Goal: Task Accomplishment & Management: Use online tool/utility

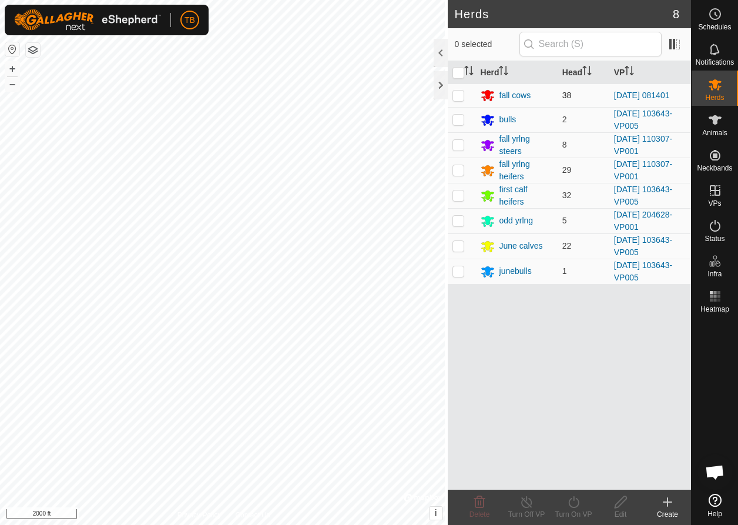
click at [460, 98] on p-checkbox at bounding box center [459, 95] width 12 height 9
checkbox input "true"
click at [579, 506] on icon at bounding box center [574, 502] width 11 height 12
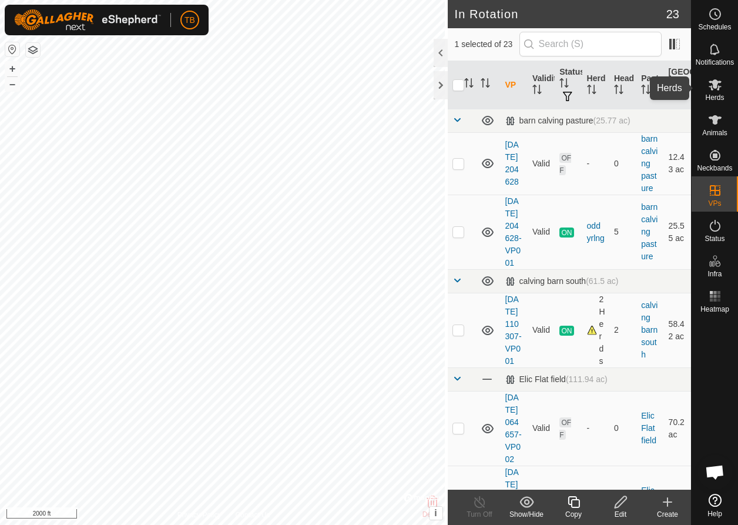
click at [718, 90] on icon at bounding box center [715, 84] width 13 height 11
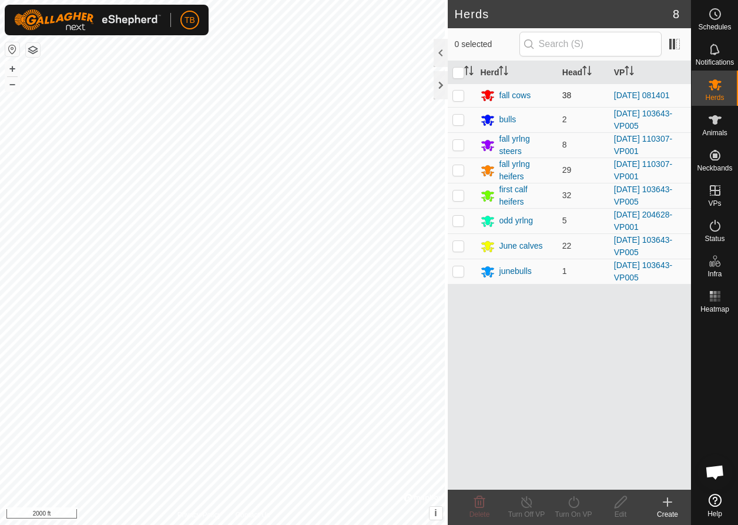
click at [455, 93] on p-checkbox at bounding box center [459, 95] width 12 height 9
checkbox input "true"
click at [573, 503] on icon at bounding box center [574, 502] width 15 height 14
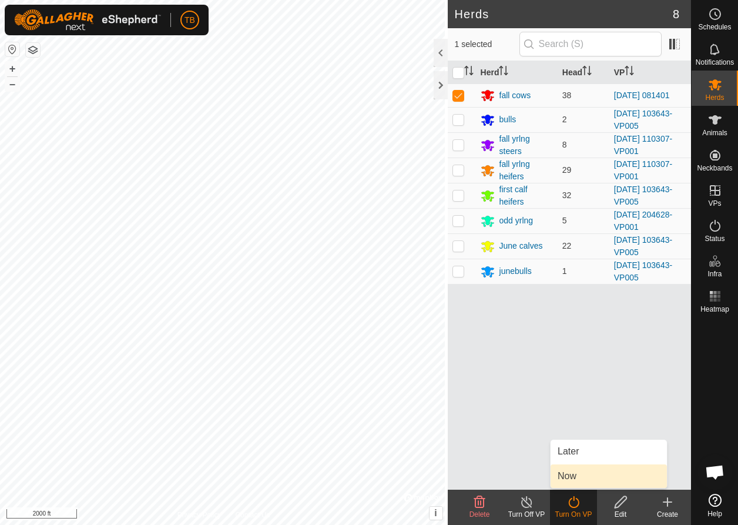
click at [574, 473] on link "Now" at bounding box center [609, 476] width 116 height 24
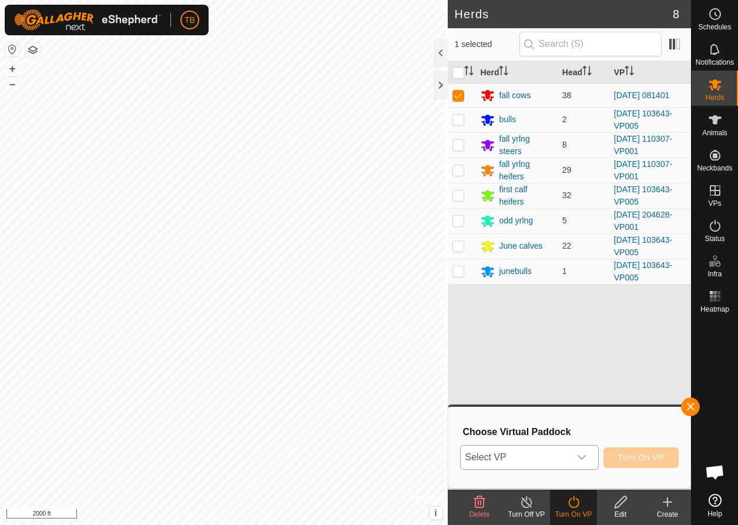
click at [578, 459] on icon "dropdown trigger" at bounding box center [581, 457] width 9 height 9
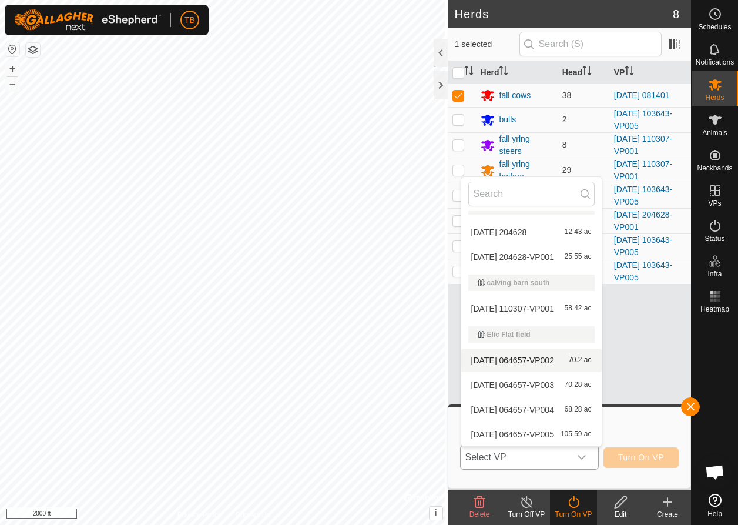
scroll to position [139, 0]
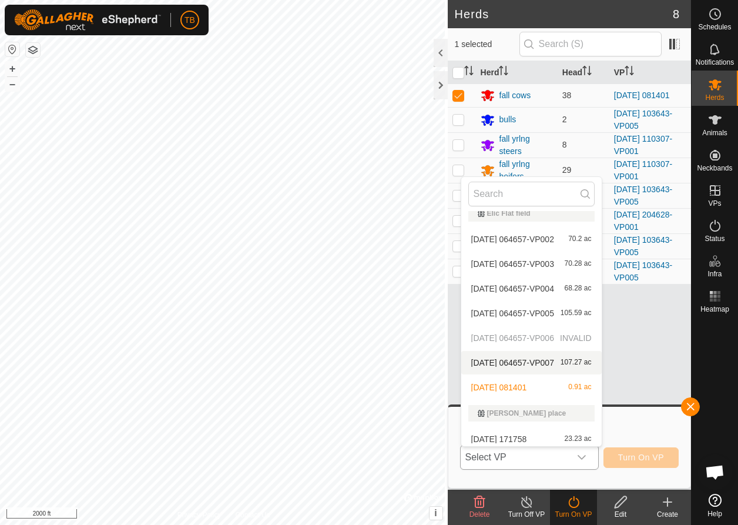
click at [522, 363] on li "[DATE] 064657-VP007 107.27 ac" at bounding box center [532, 363] width 141 height 24
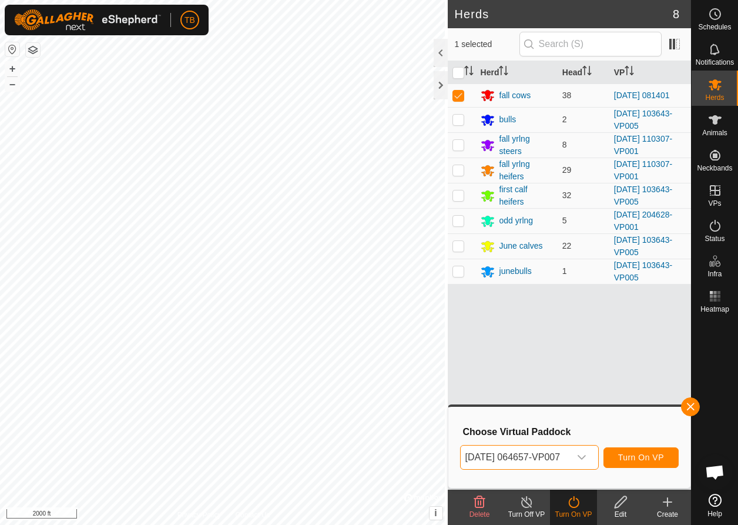
click at [634, 462] on span "Turn On VP" at bounding box center [642, 457] width 46 height 9
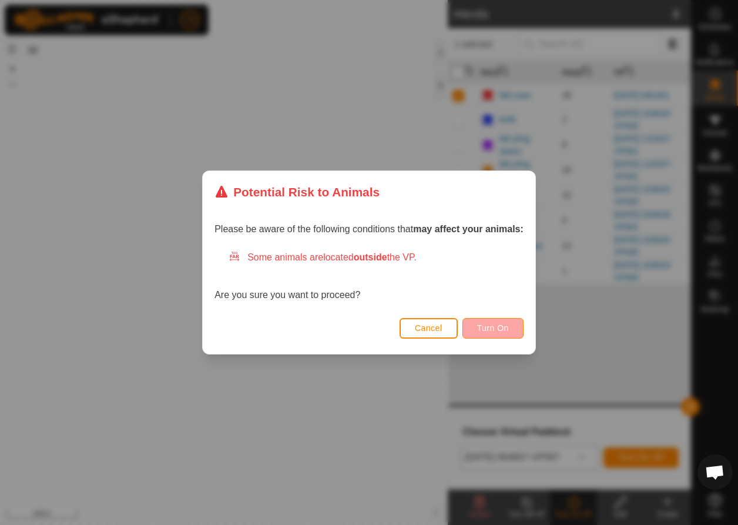
click at [504, 332] on span "Turn On" at bounding box center [493, 327] width 32 height 9
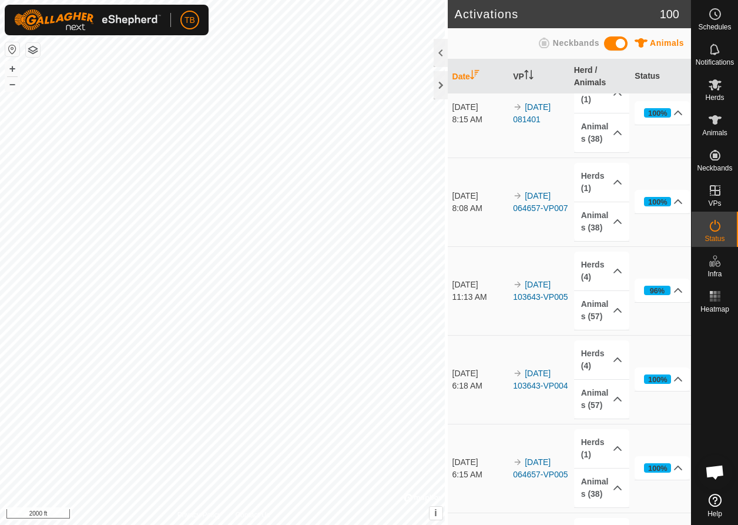
scroll to position [57, 0]
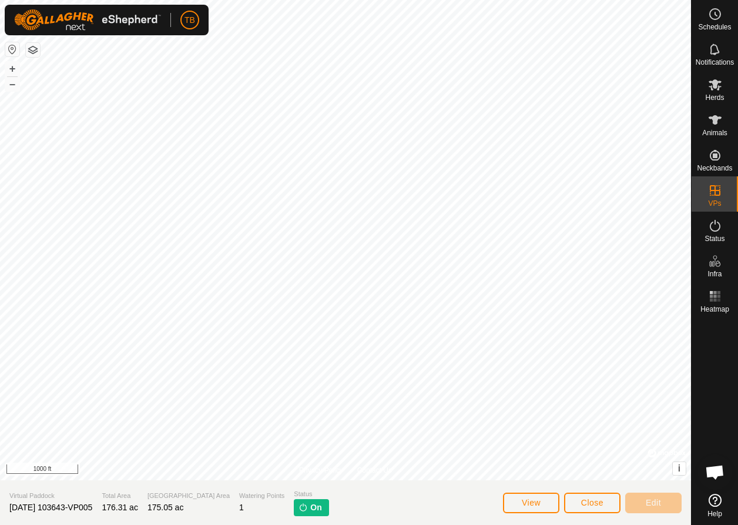
click at [590, 509] on button "Close" at bounding box center [592, 503] width 56 height 21
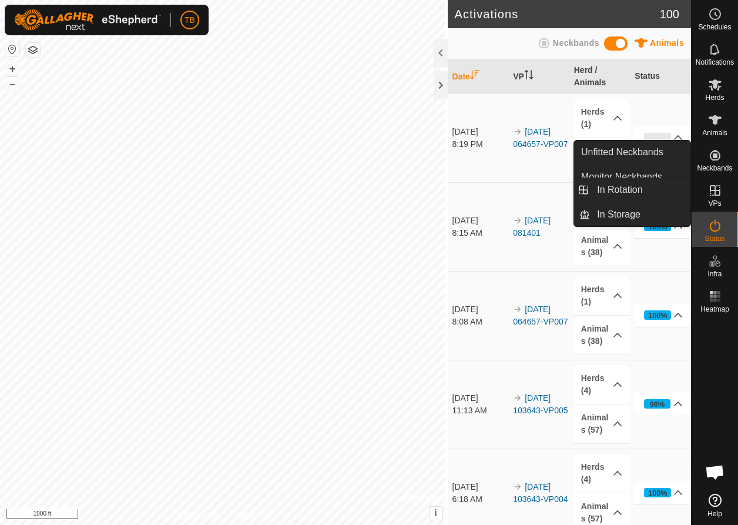
click at [716, 194] on icon at bounding box center [715, 190] width 14 height 14
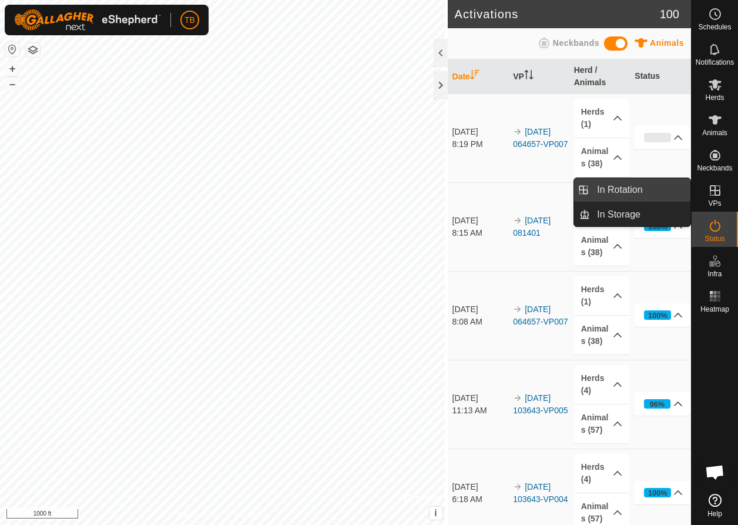
click at [636, 192] on link "In Rotation" at bounding box center [640, 190] width 101 height 24
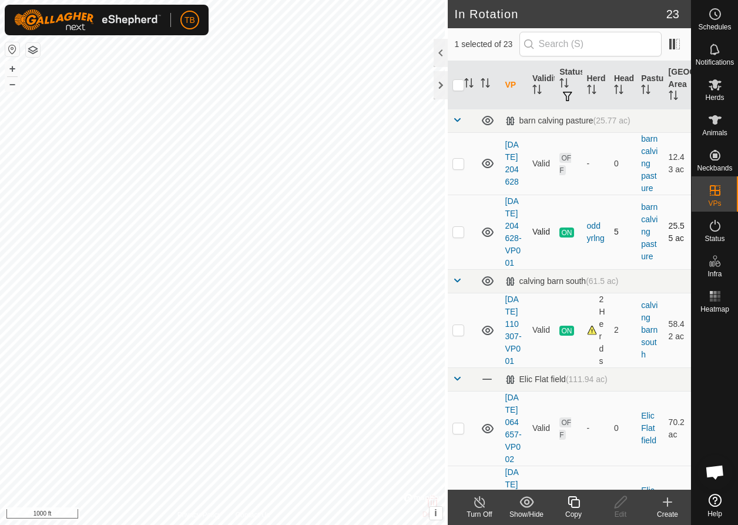
checkbox input "false"
checkbox input "true"
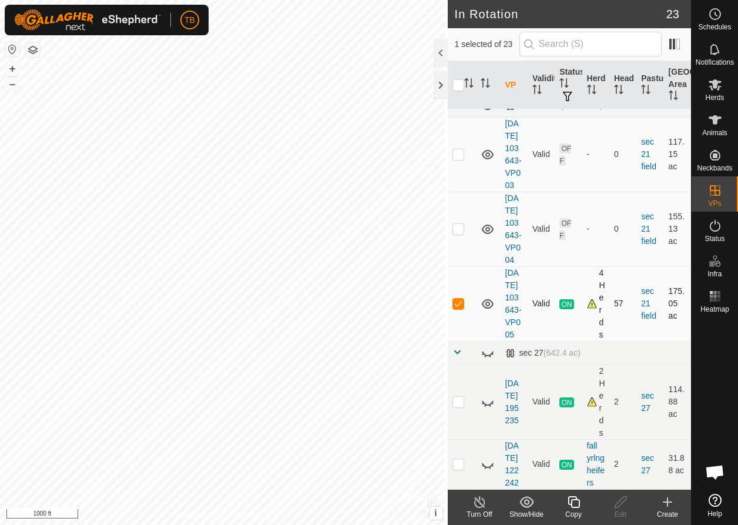
scroll to position [1796, 0]
click at [459, 224] on p-checkbox at bounding box center [459, 228] width 12 height 9
checkbox input "true"
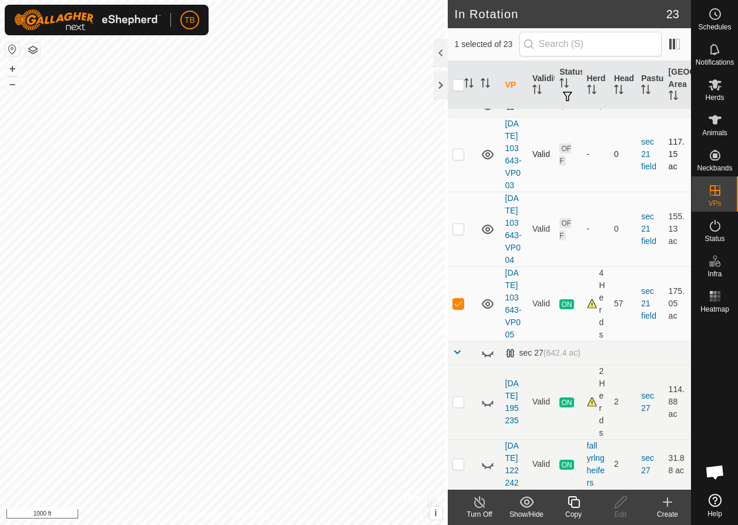
checkbox input "false"
checkbox input "true"
